Goal: Task Accomplishment & Management: Use online tool/utility

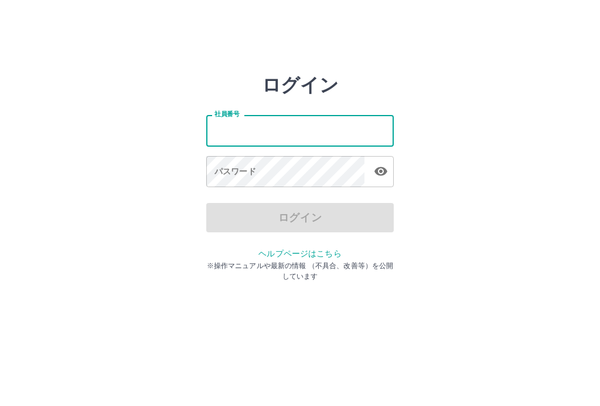
type input "*******"
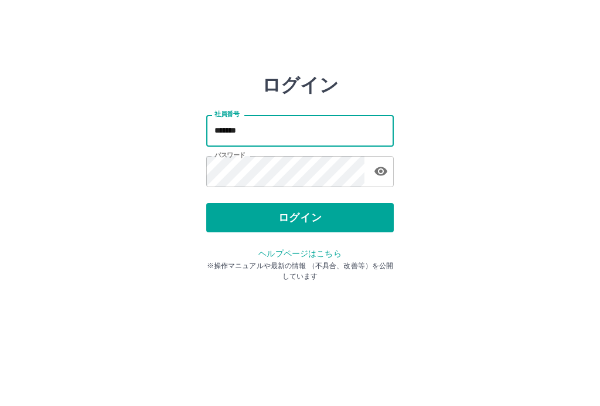
click at [307, 219] on button "ログイン" at bounding box center [300, 217] width 188 height 29
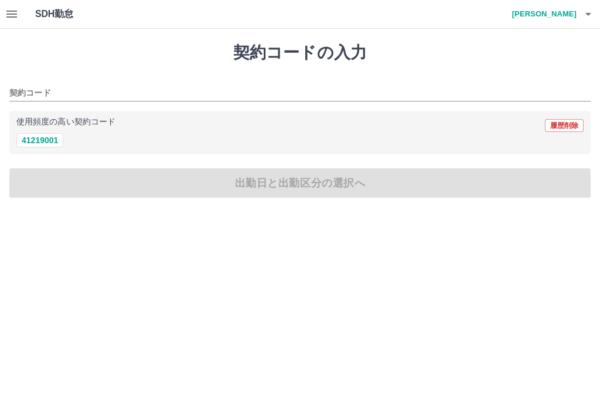
click at [11, 13] on icon "button" at bounding box center [12, 14] width 14 height 14
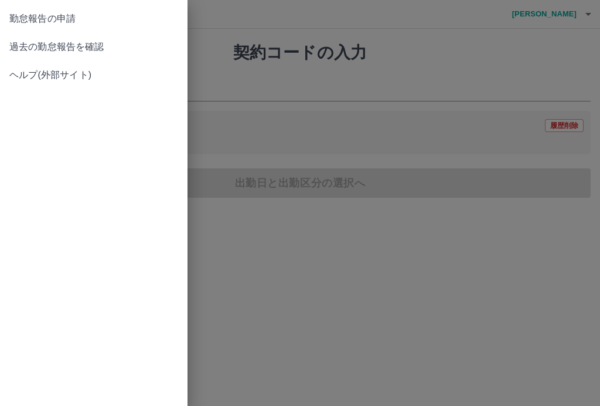
click at [43, 44] on span "過去の勤怠報告を確認" at bounding box center [93, 47] width 169 height 14
